Goal: Information Seeking & Learning: Learn about a topic

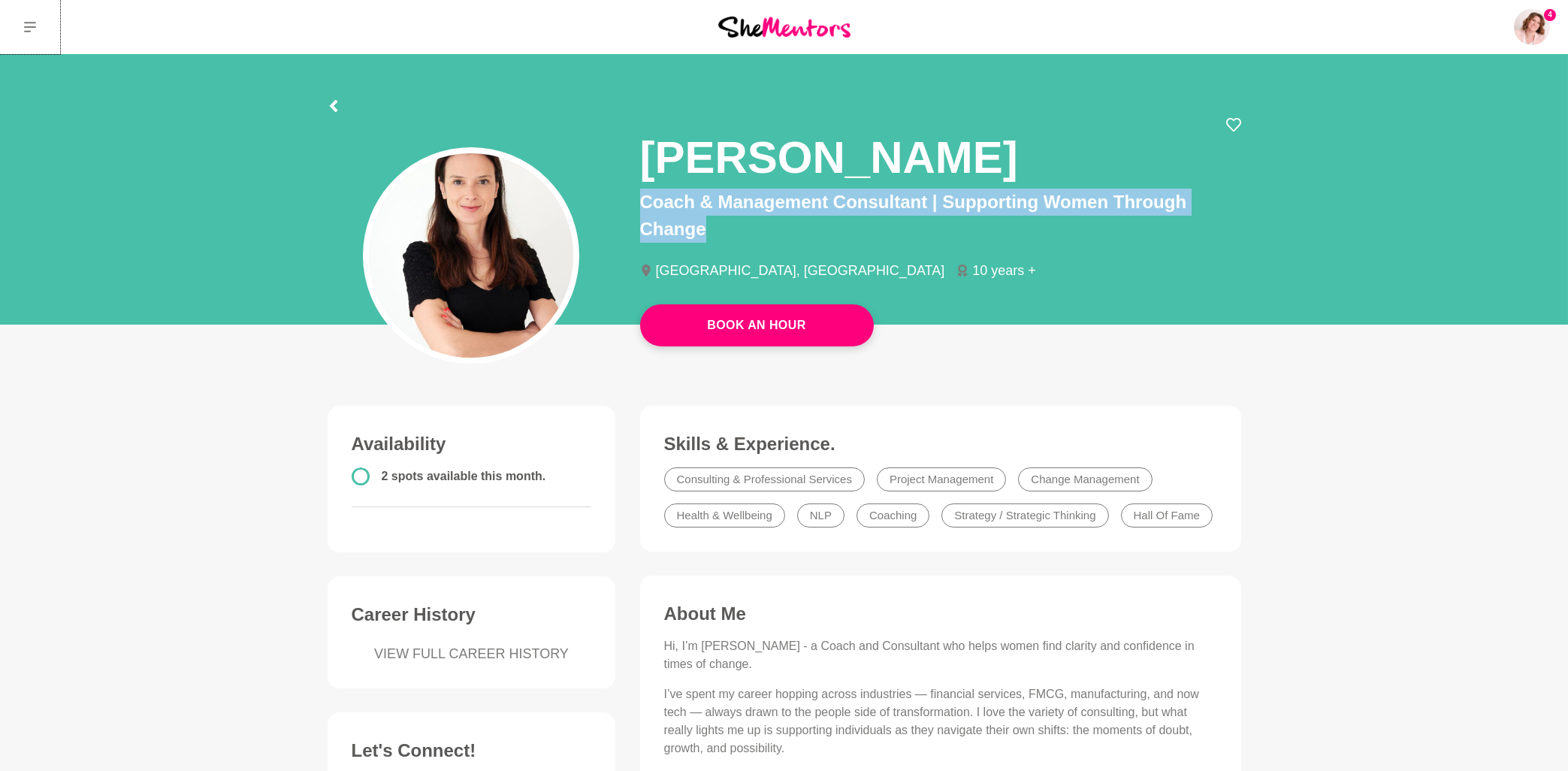
click at [36, 30] on button at bounding box center [30, 27] width 60 height 54
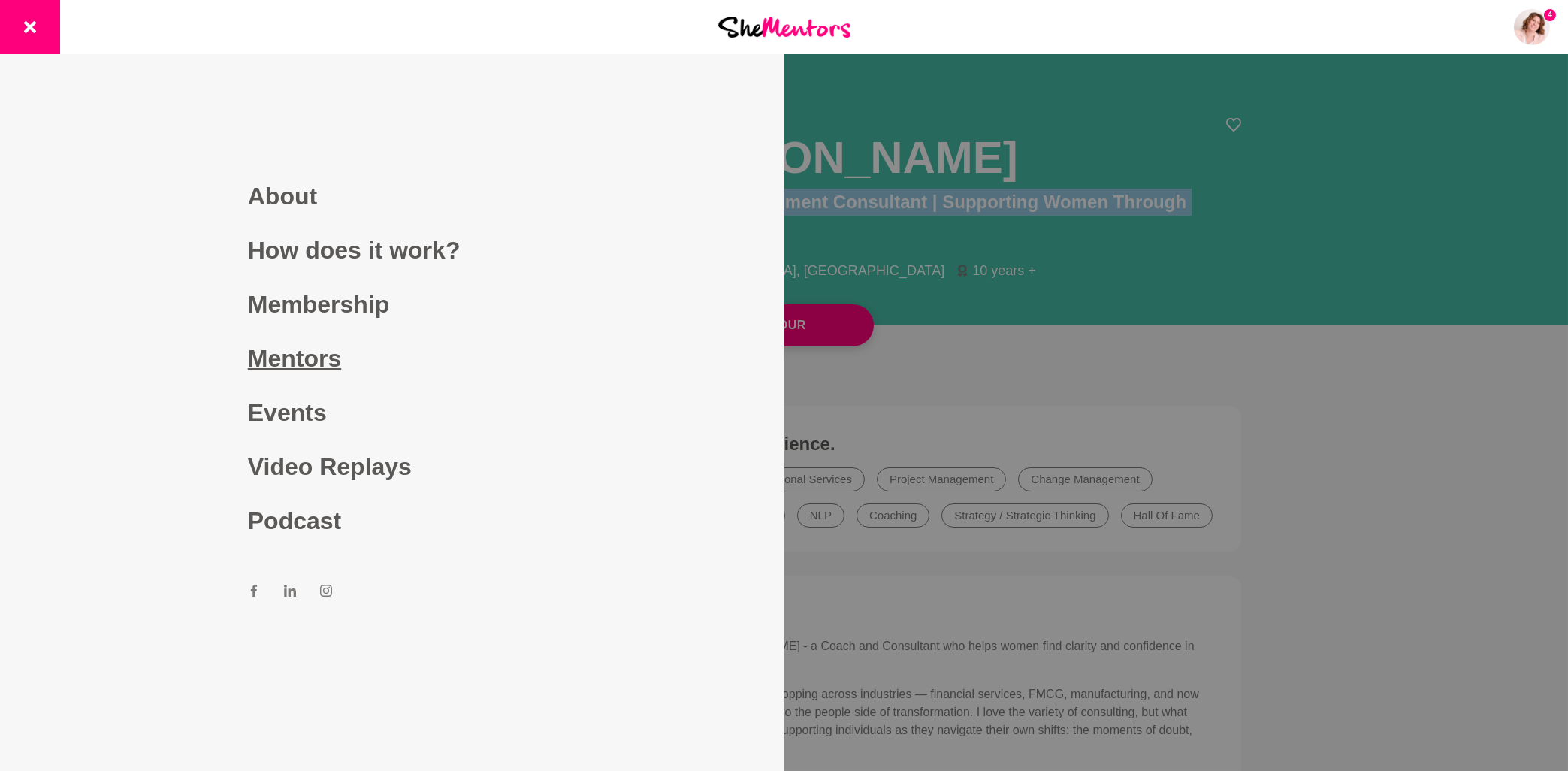
click at [310, 354] on link "Mentors" at bounding box center [392, 358] width 288 height 54
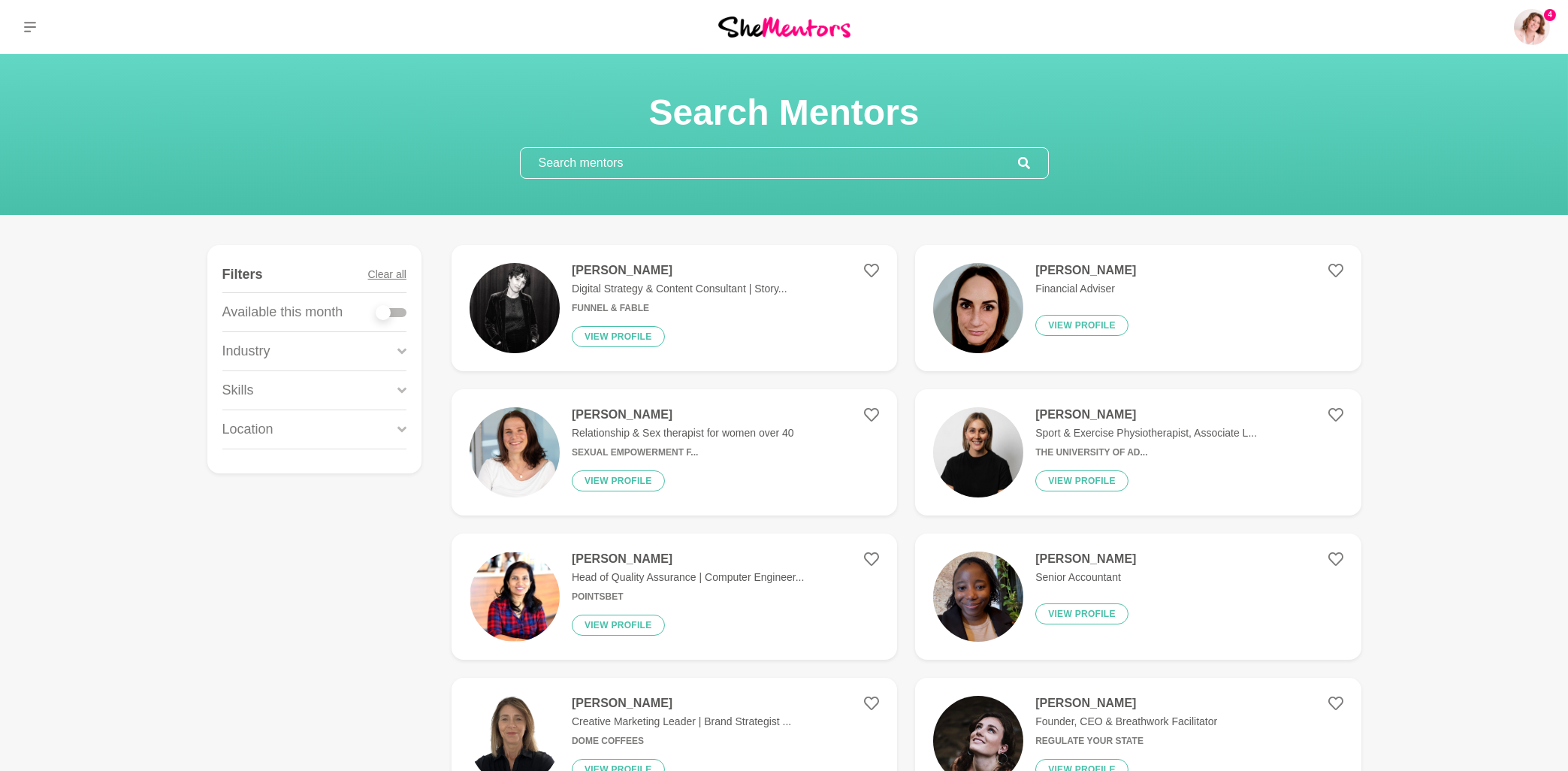
click at [401, 314] on div at bounding box center [391, 313] width 30 height 9
checkbox input "true"
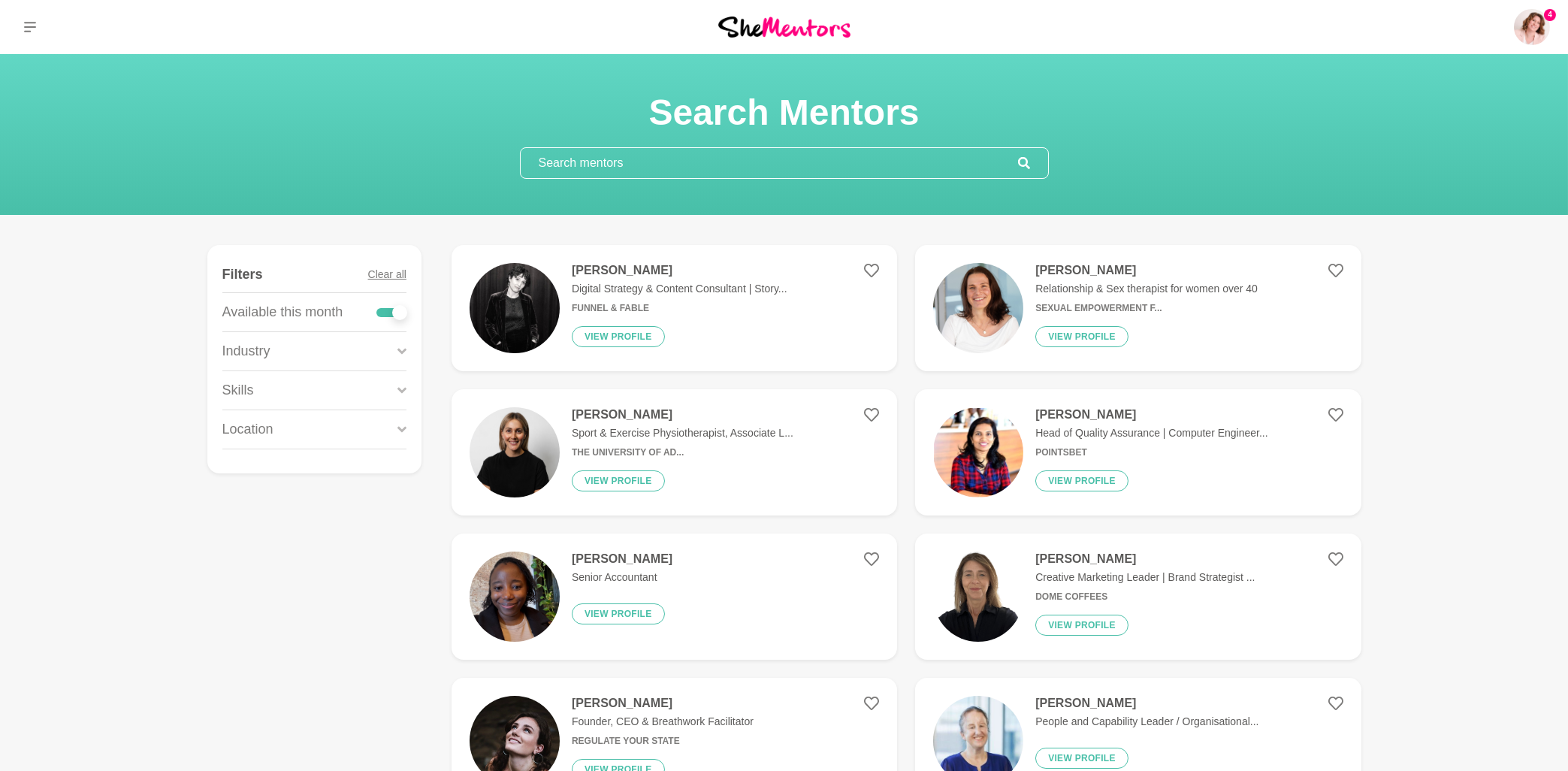
click at [645, 160] on input "text" at bounding box center [769, 162] width 497 height 30
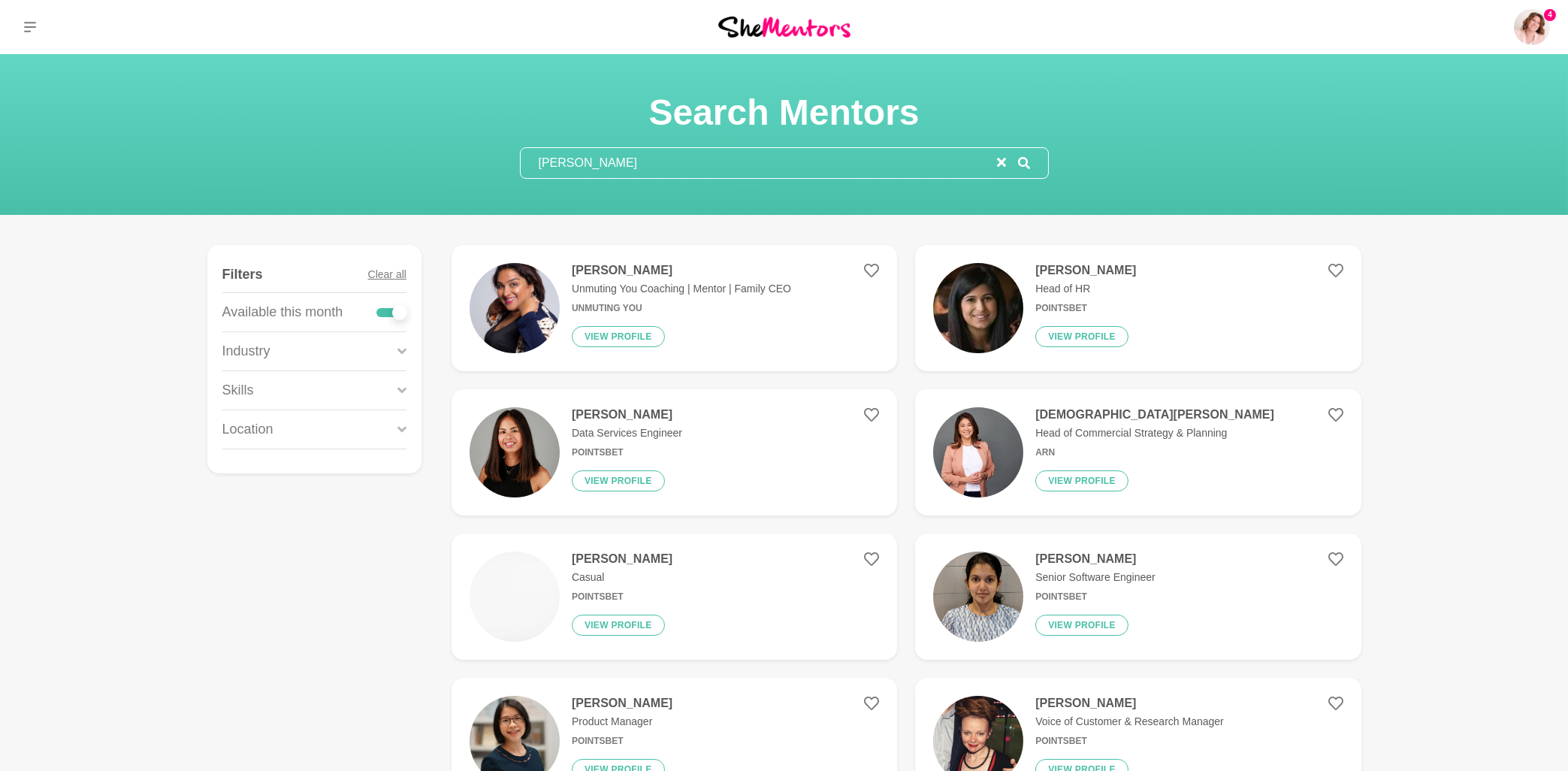
type input "richa"
click at [618, 274] on h4 "Richa Joshi" at bounding box center [682, 270] width 220 height 15
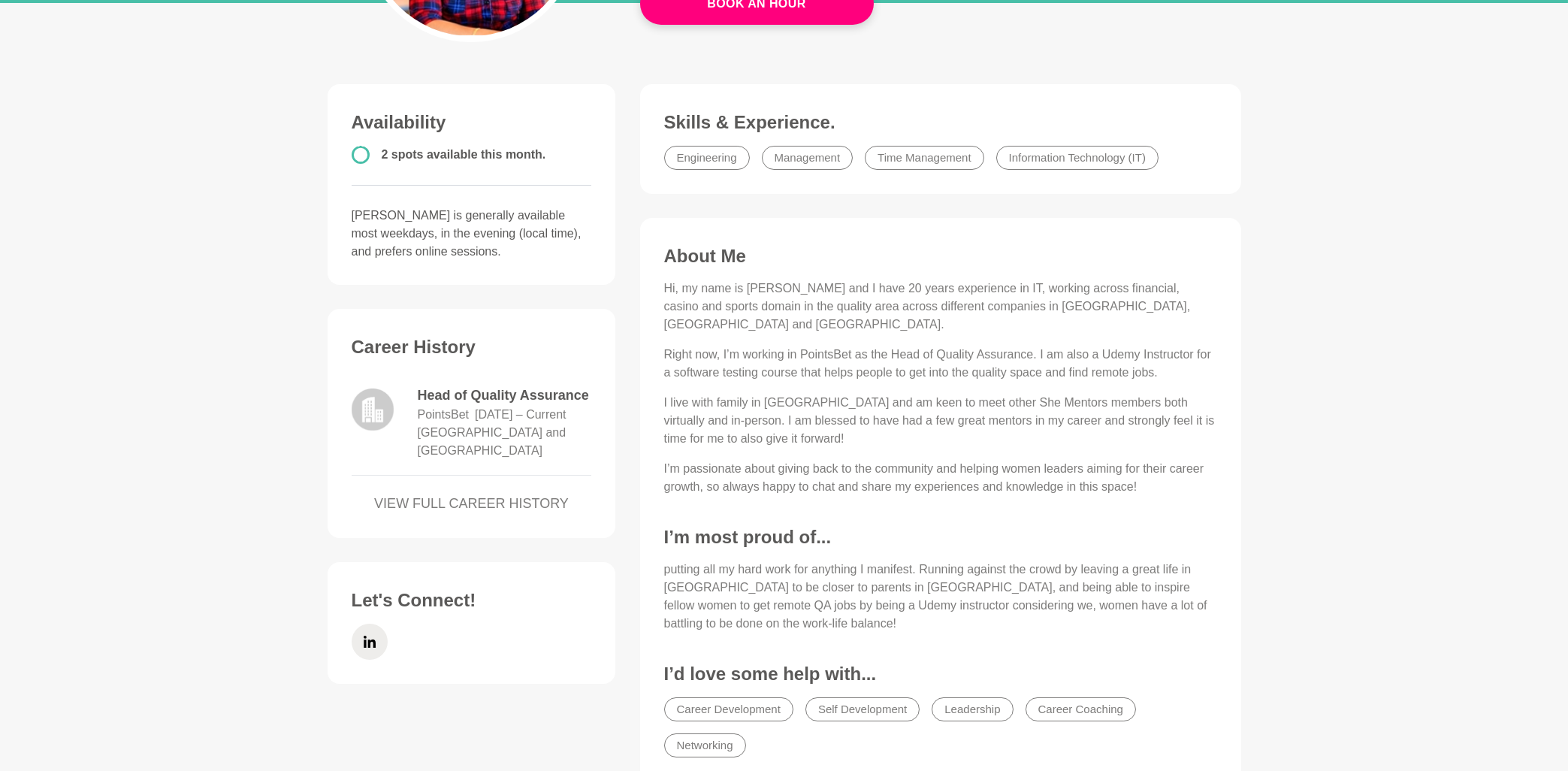
scroll to position [80, 0]
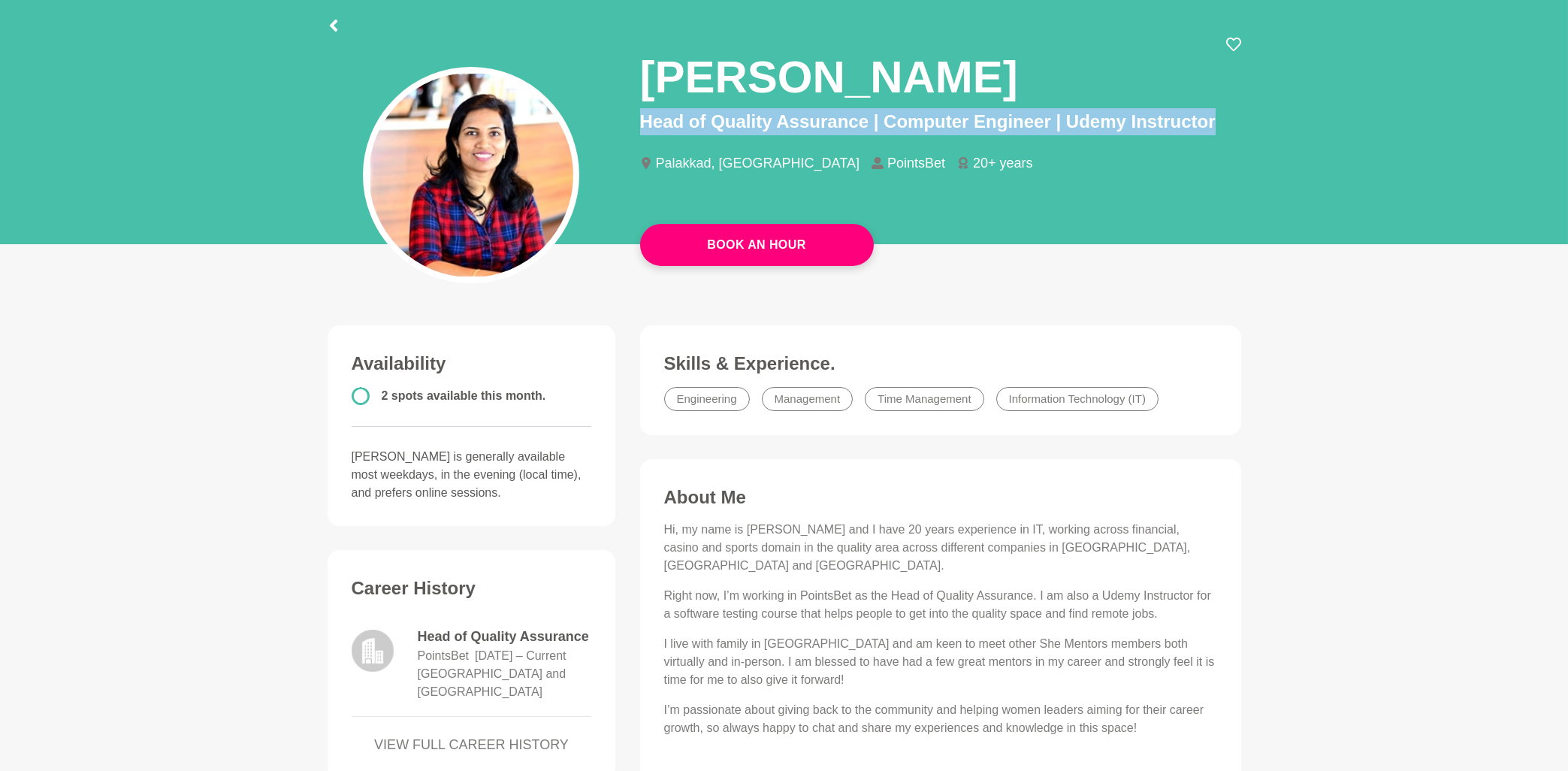
drag, startPoint x: 641, startPoint y: 120, endPoint x: 1234, endPoint y: 120, distance: 593.0
click at [1234, 120] on p "Head of Quality Assurance | Computer Engineer | Udemy Instructor" at bounding box center [940, 122] width 601 height 27
copy p "Head of Quality Assurance | Computer Engineer | Udemy Instructor"
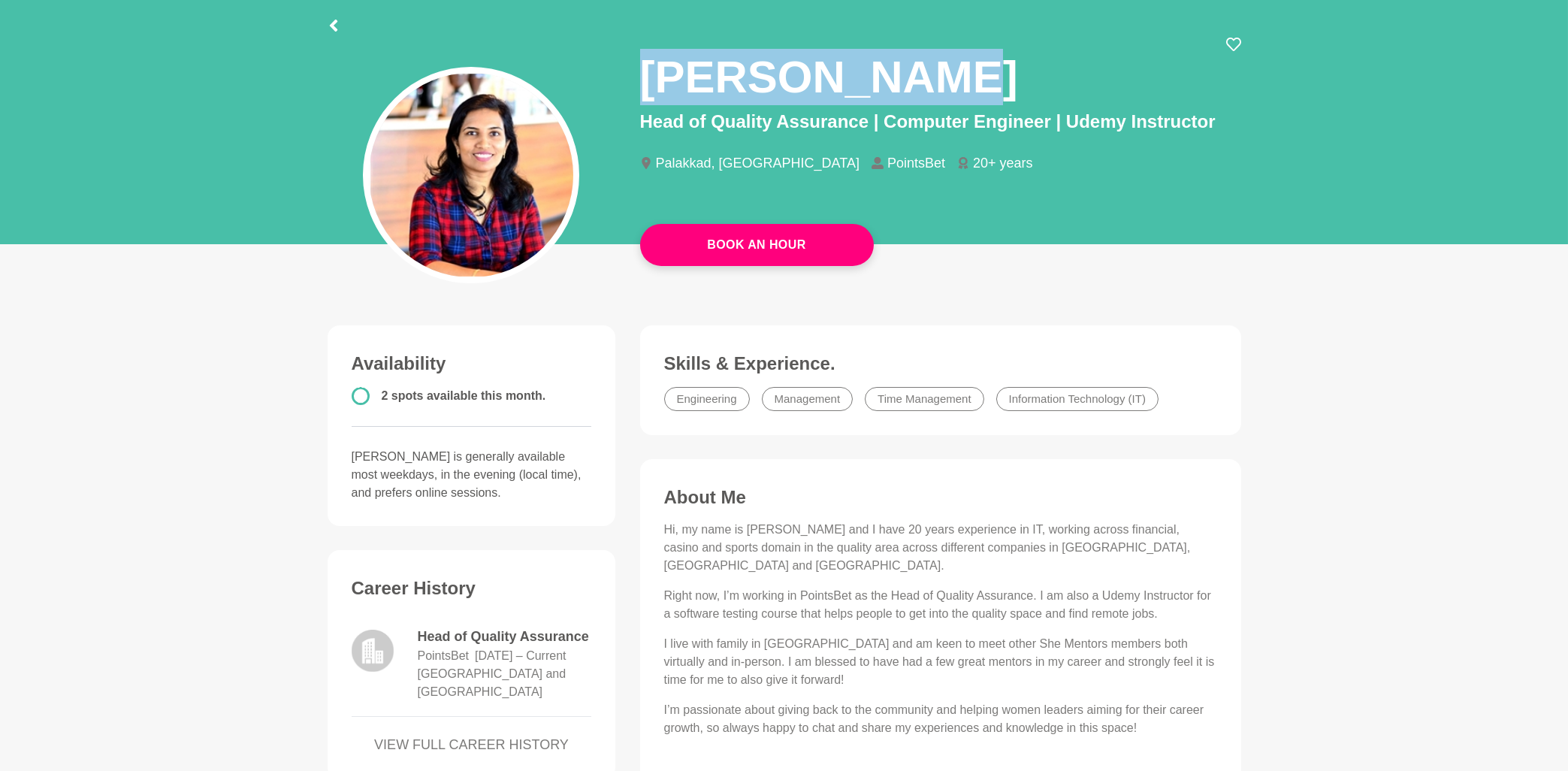
drag, startPoint x: 926, startPoint y: 79, endPoint x: 635, endPoint y: 80, distance: 291.0
click at [635, 80] on div "Diana Philip Head of Quality Assurance | Computer Engineer | Udemy Instructor P…" at bounding box center [940, 117] width 625 height 160
copy h1 "Diana Philip"
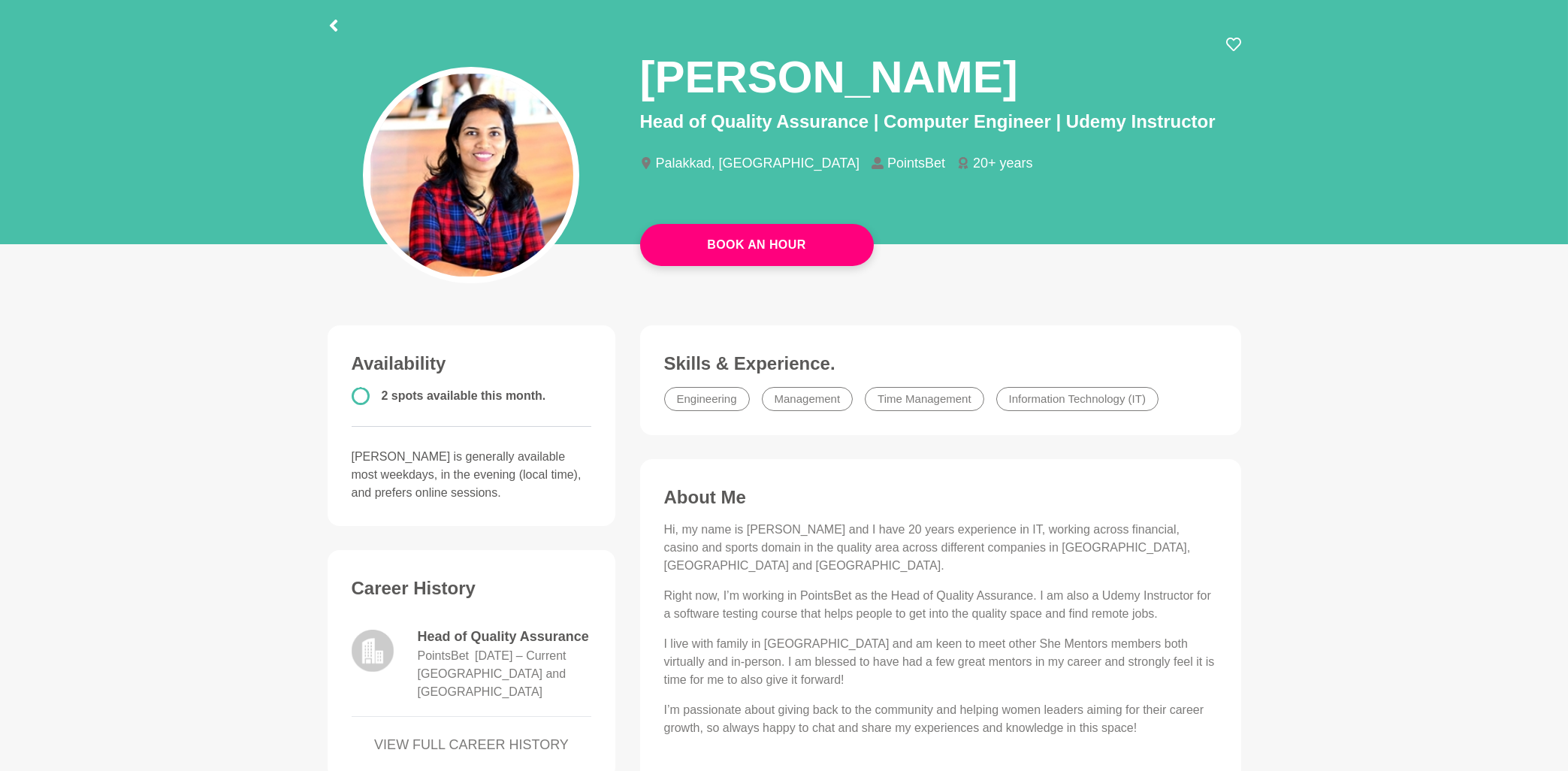
click at [249, 364] on main "Book An Hour Diana Philip Head of Quality Assurance | Computer Engineer | Udemy…" at bounding box center [784, 536] width 1568 height 1124
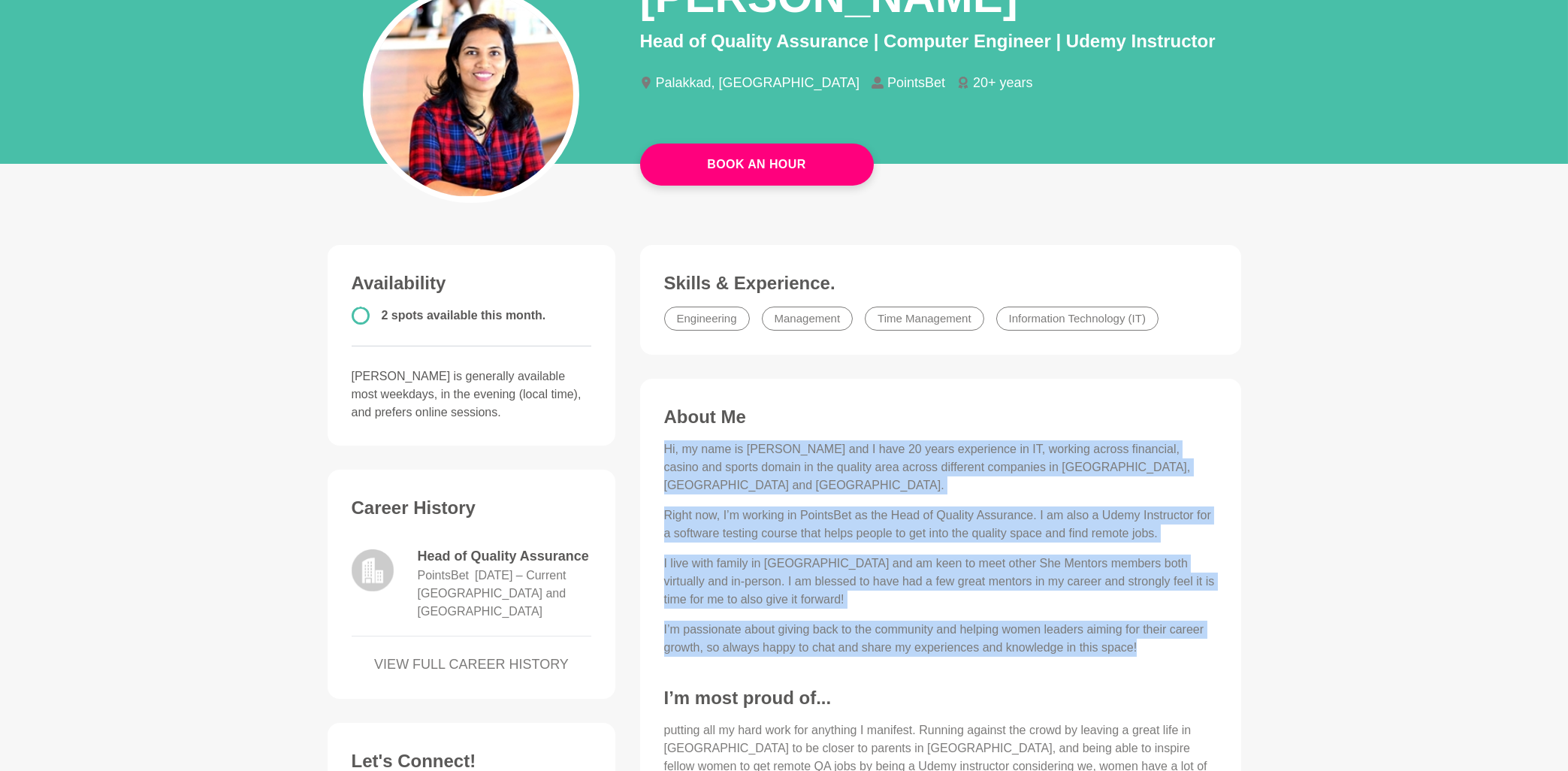
scroll to position [241, 0]
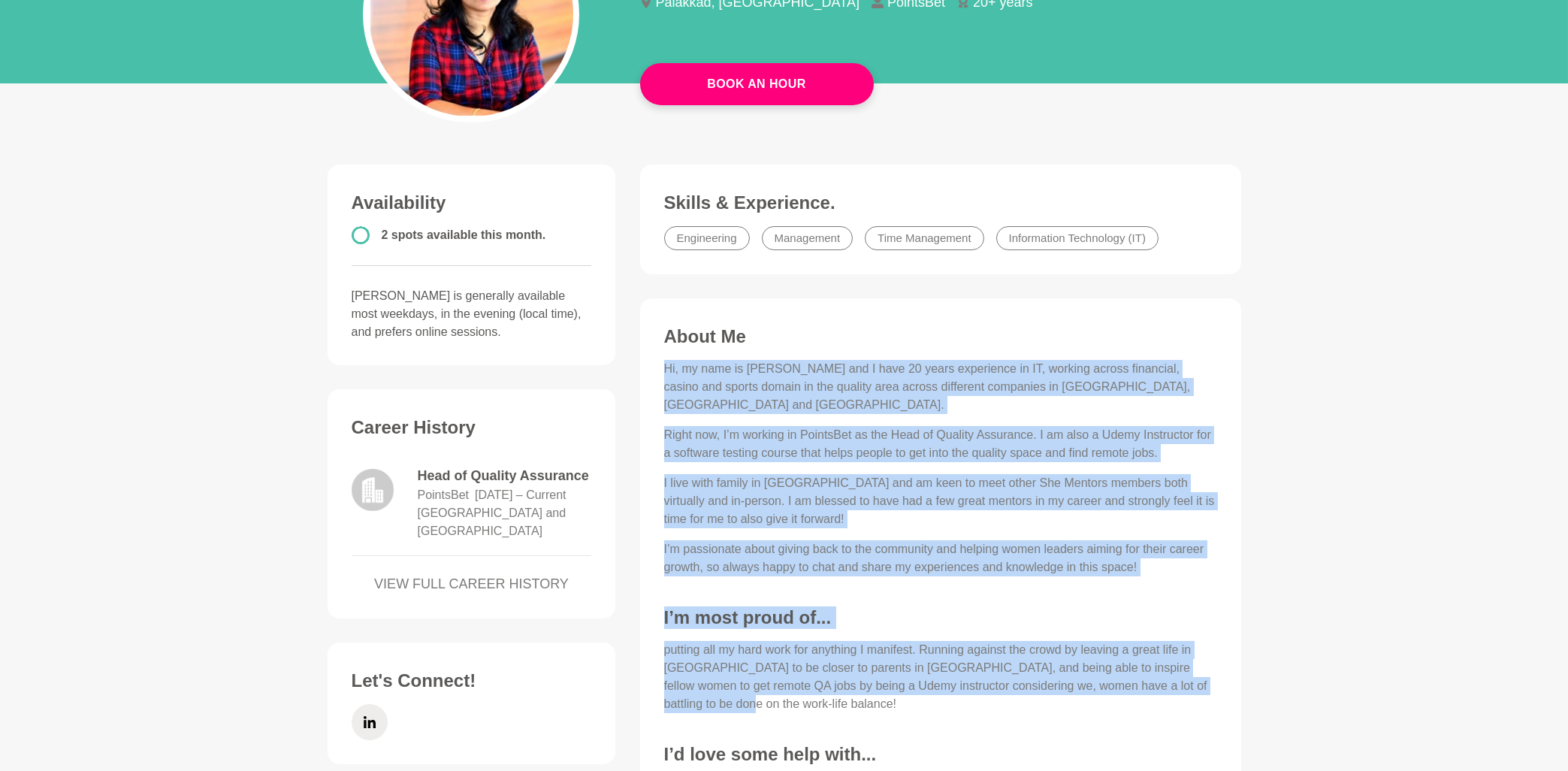
drag, startPoint x: 663, startPoint y: 446, endPoint x: 1218, endPoint y: 671, distance: 598.9
click at [1218, 671] on div "About Me Hi, my name is Diana Philip and I have 20 years experience in IT, work…" at bounding box center [940, 585] width 571 height 522
copy div "Hi, my name is Diana Philip and I have 20 years experience in IT, working acros…"
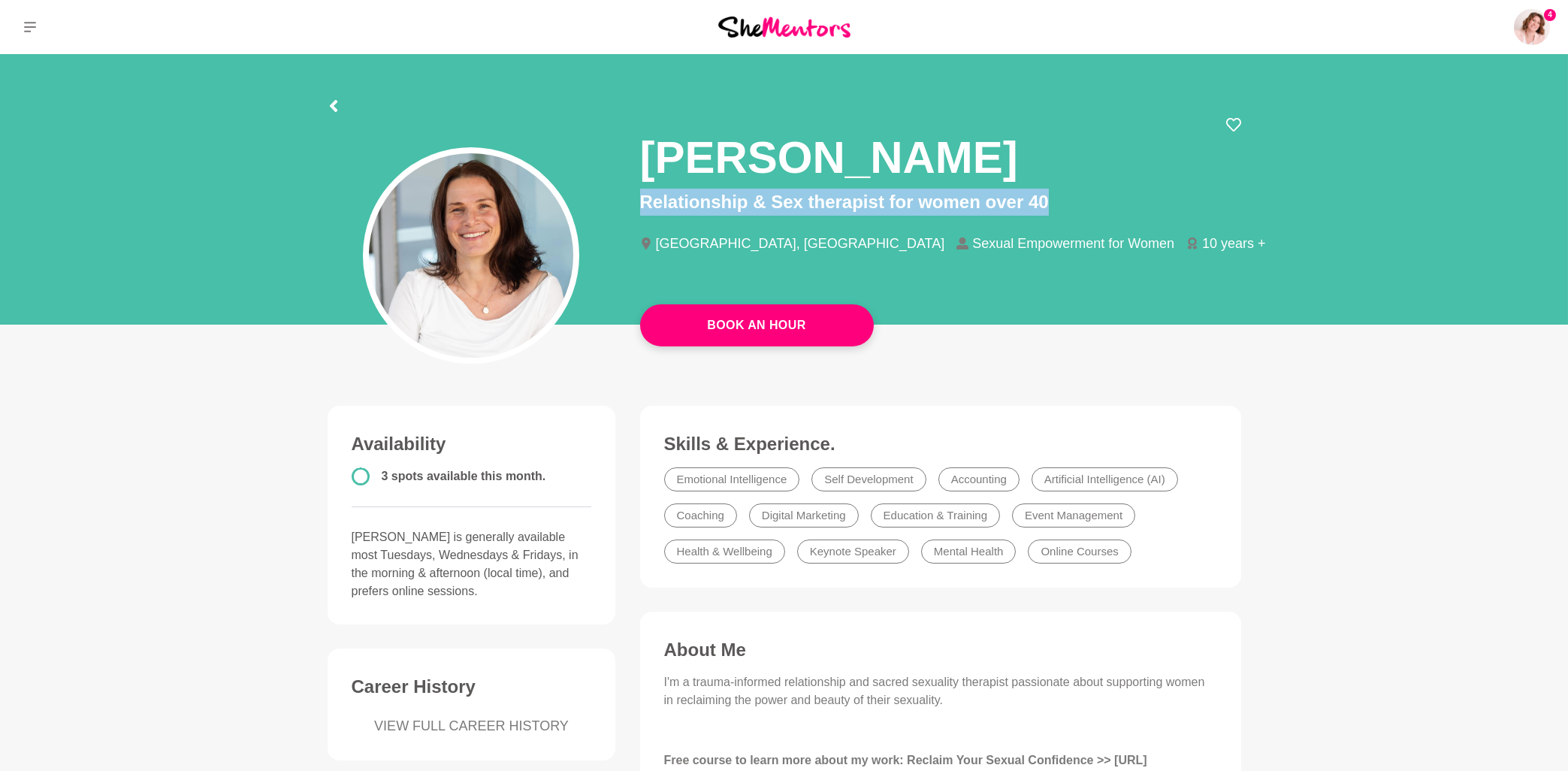
drag, startPoint x: 641, startPoint y: 160, endPoint x: 1052, endPoint y: 195, distance: 412.5
click at [1052, 195] on div "[PERSON_NAME] Tourok Relationship & Sex therapist for women over 40 [GEOGRAPHIC…" at bounding box center [940, 197] width 601 height 160
copy p "Relationship & Sex therapist for women over 40"
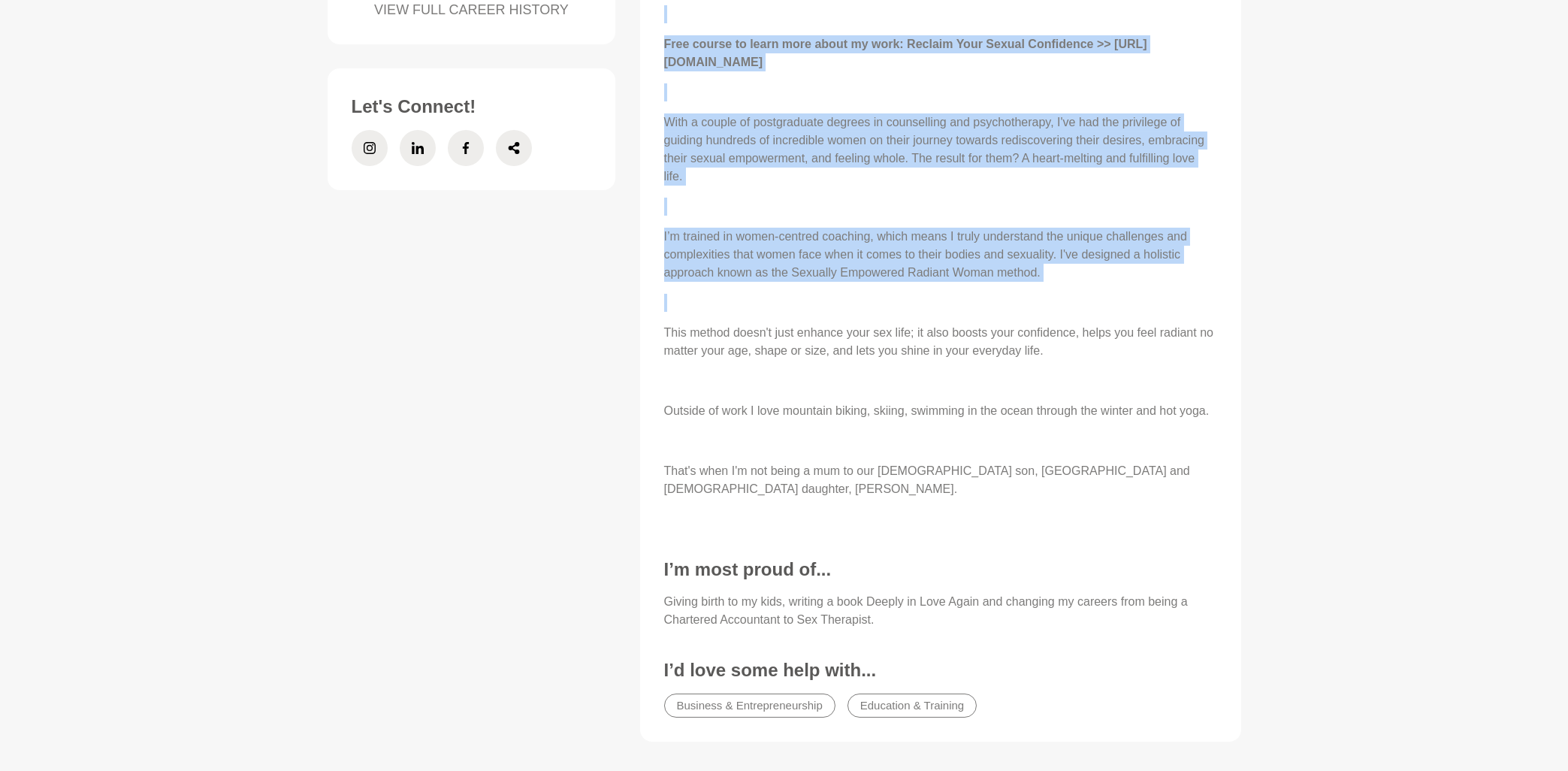
scroll to position [724, 0]
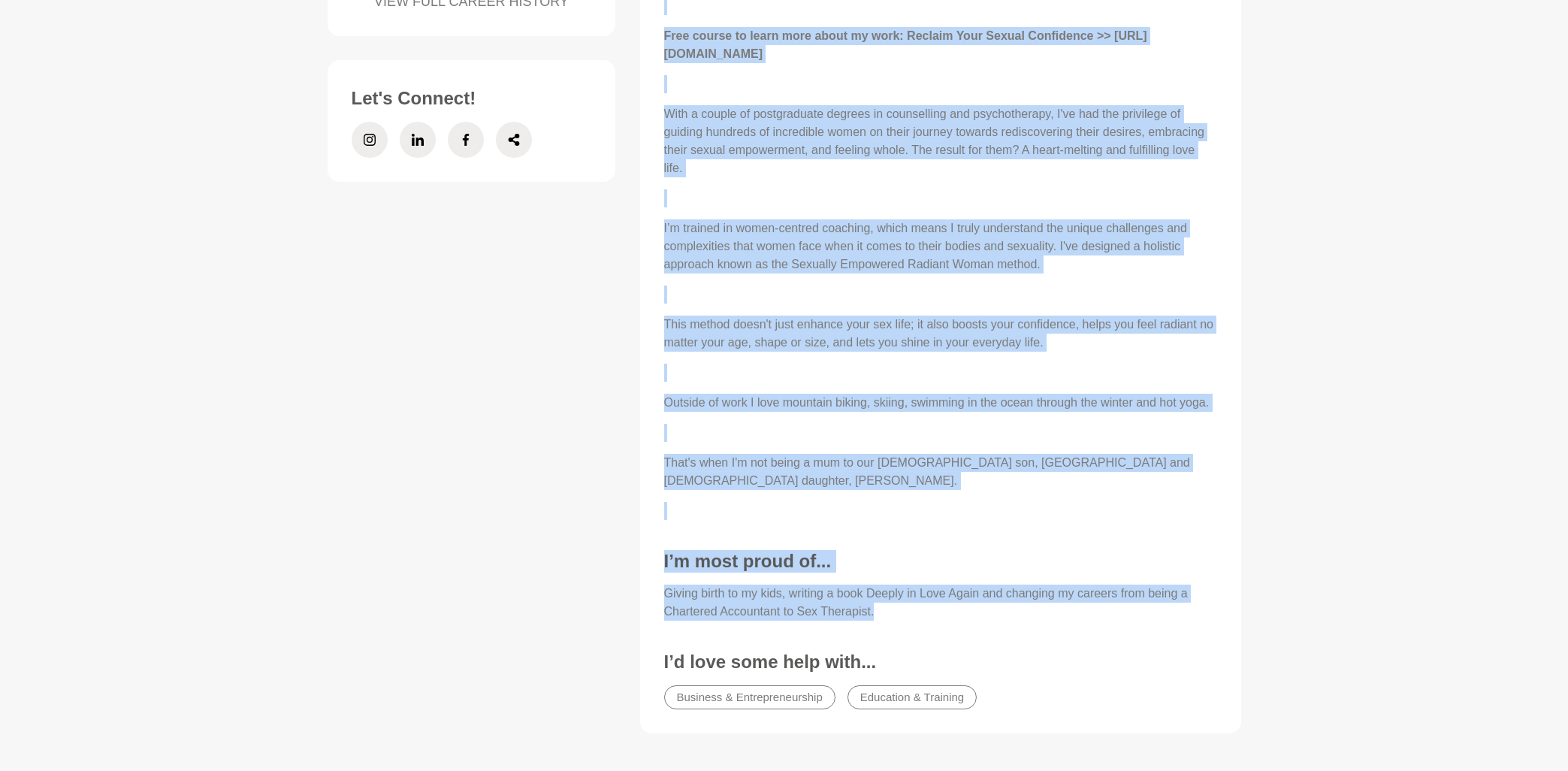
drag, startPoint x: 663, startPoint y: 114, endPoint x: 919, endPoint y: 596, distance: 545.8
click at [919, 596] on div "About Me I'm a trauma-informed relationship and sacred sexuality therapist pass…" at bounding box center [940, 316] width 571 height 803
copy div "I'm a trauma-informed relationship and sacred sexuality therapist passionate ab…"
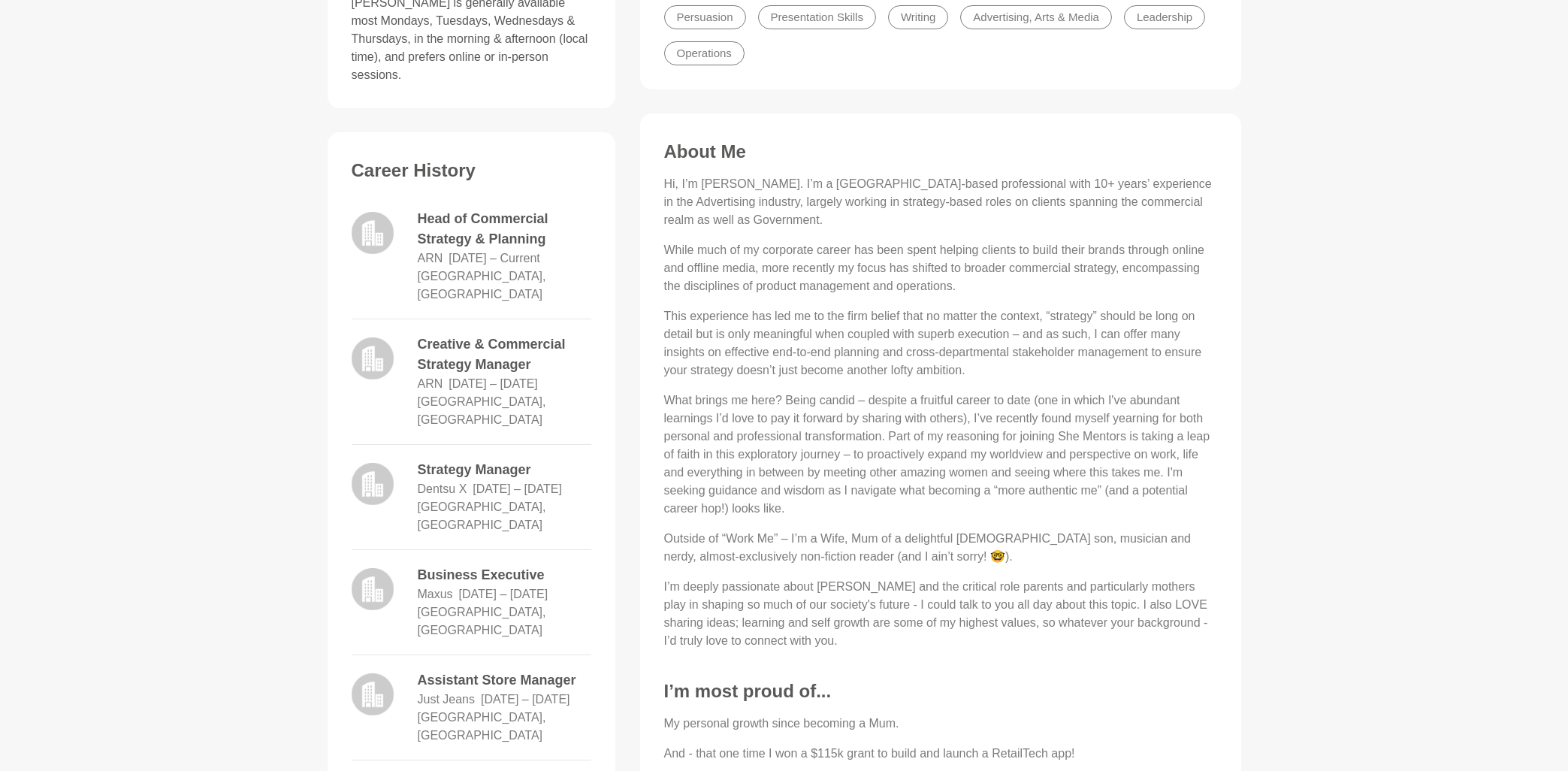
scroll to position [724, 0]
